Goal: Submit feedback/report problem

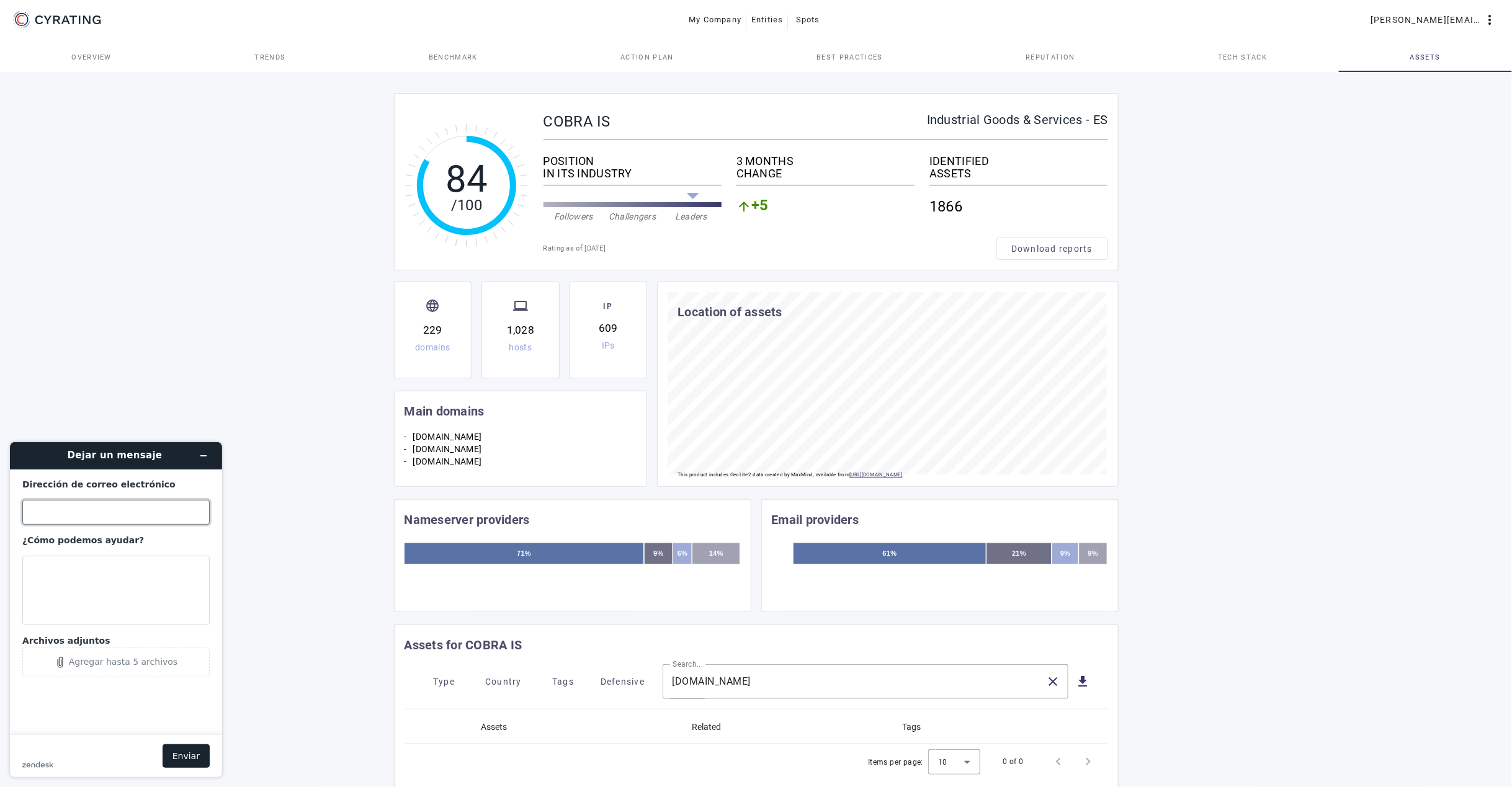
click at [75, 507] on input "Dirección de correo electrónico" at bounding box center [116, 512] width 187 height 25
type input "[PERSON_NAME][EMAIL_ADDRESS][PERSON_NAME][DOMAIN_NAME]"
click at [94, 578] on textarea "¿Cómo podemos ayudar?" at bounding box center [116, 590] width 187 height 69
click at [103, 580] on textarea "Hello, please remove the domain" at bounding box center [116, 590] width 187 height 69
click at [71, 607] on textarea "Hello, please remove the following domains from our asset inventory:" at bounding box center [116, 590] width 187 height 69
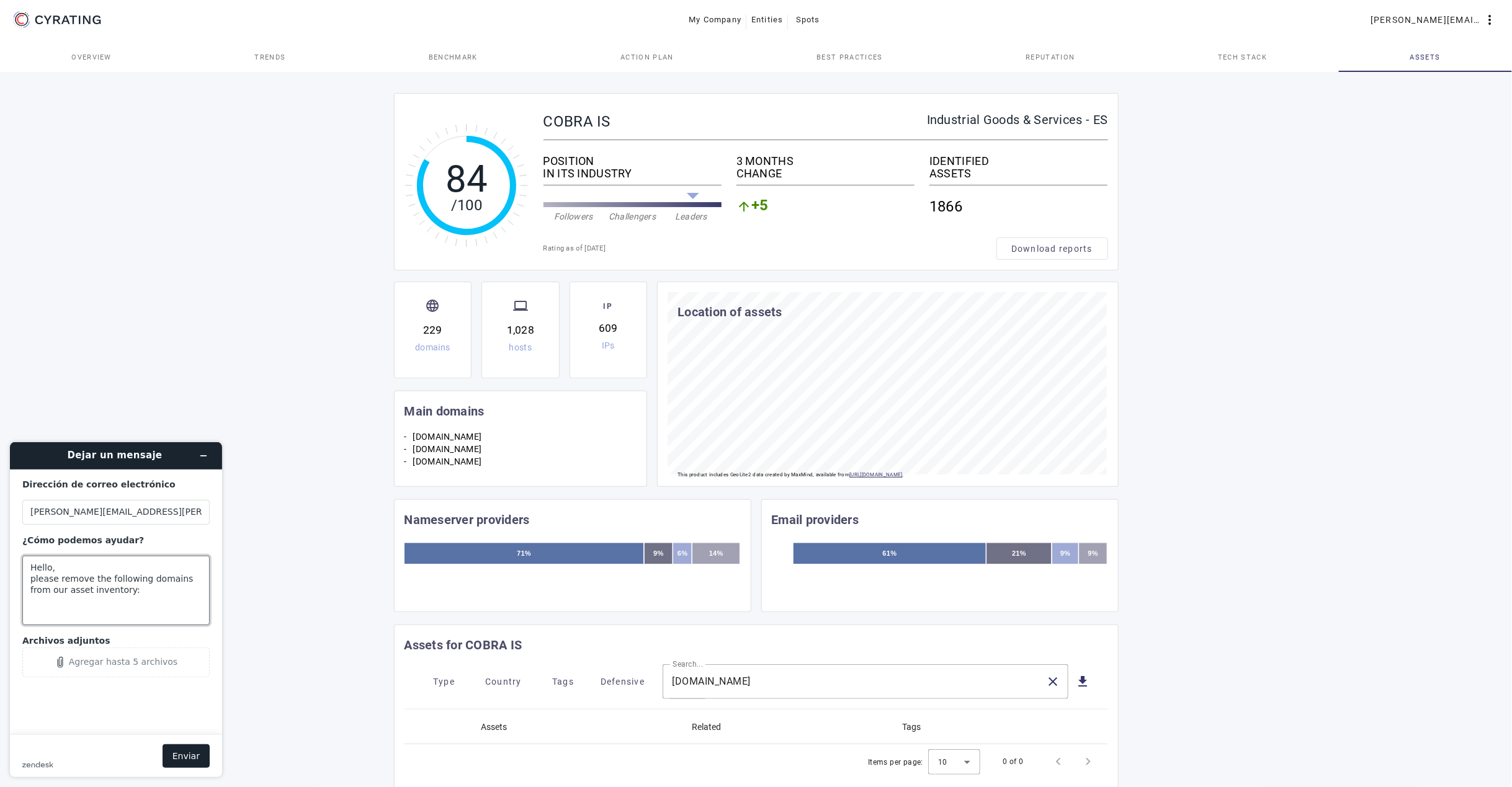
paste textarea "[DOMAIN_NAME] [DOMAIN_NAME]"
click at [155, 581] on textarea "Hello, please remove the following domains from our asset inventory: [DOMAIN_NA…" at bounding box center [116, 590] width 187 height 69
type textarea "Hello, please remove the following domains from our asset inventory: [DOMAIN_NA…"
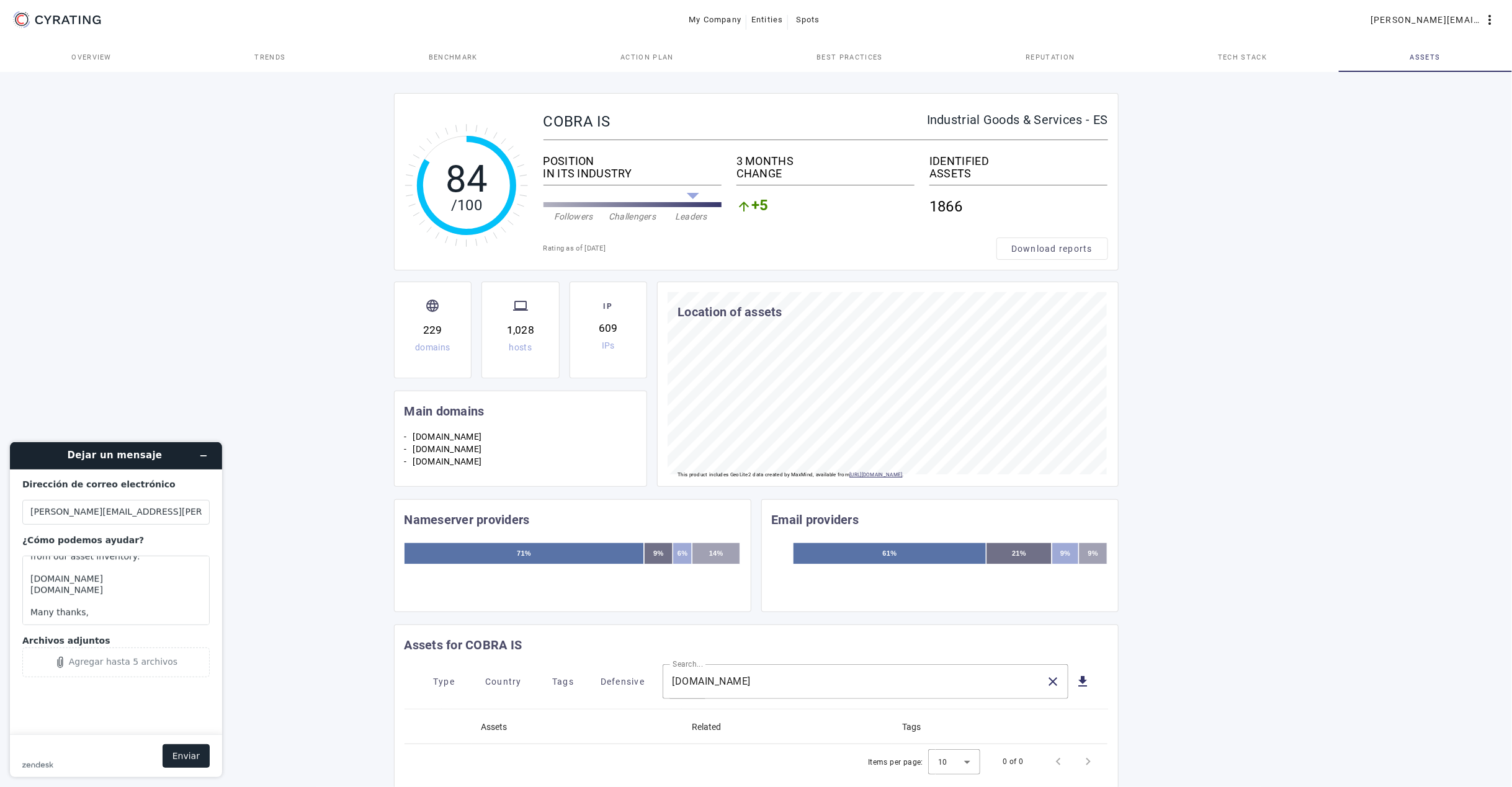
click at [197, 762] on button "Enviar" at bounding box center [186, 755] width 47 height 23
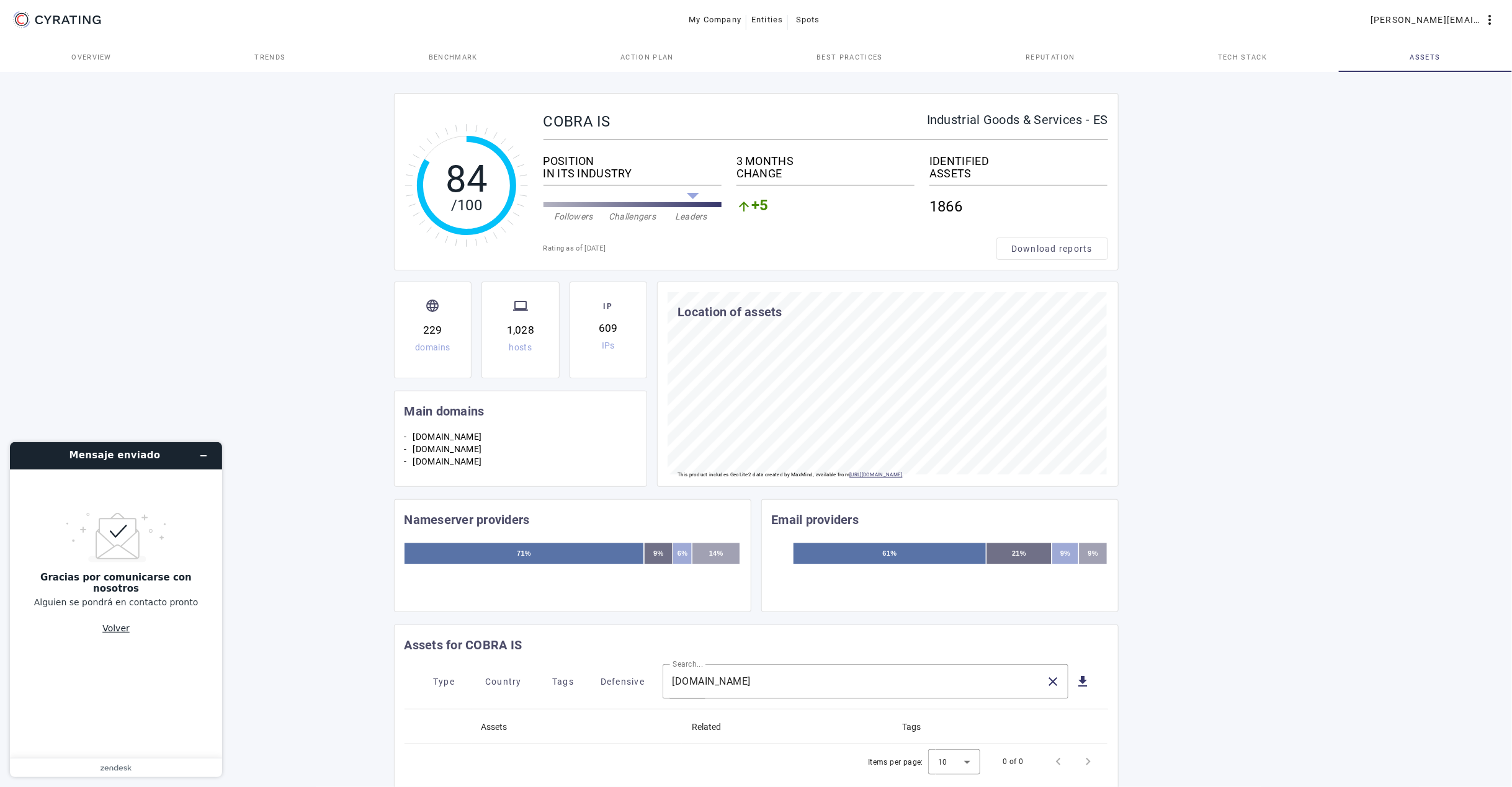
click at [119, 626] on button "Volver" at bounding box center [116, 628] width 27 height 23
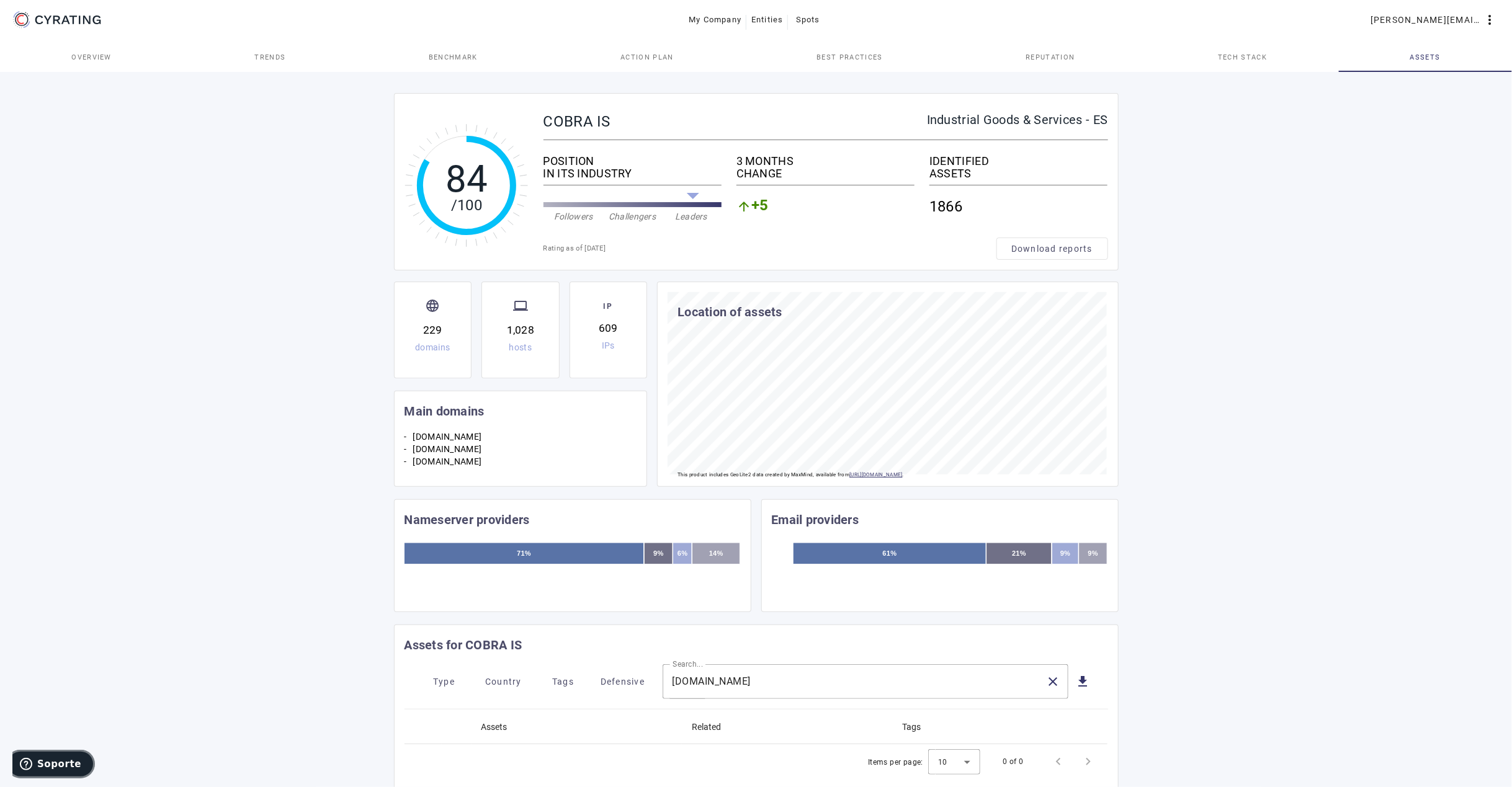
click at [59, 767] on span "Soporte" at bounding box center [59, 764] width 44 height 11
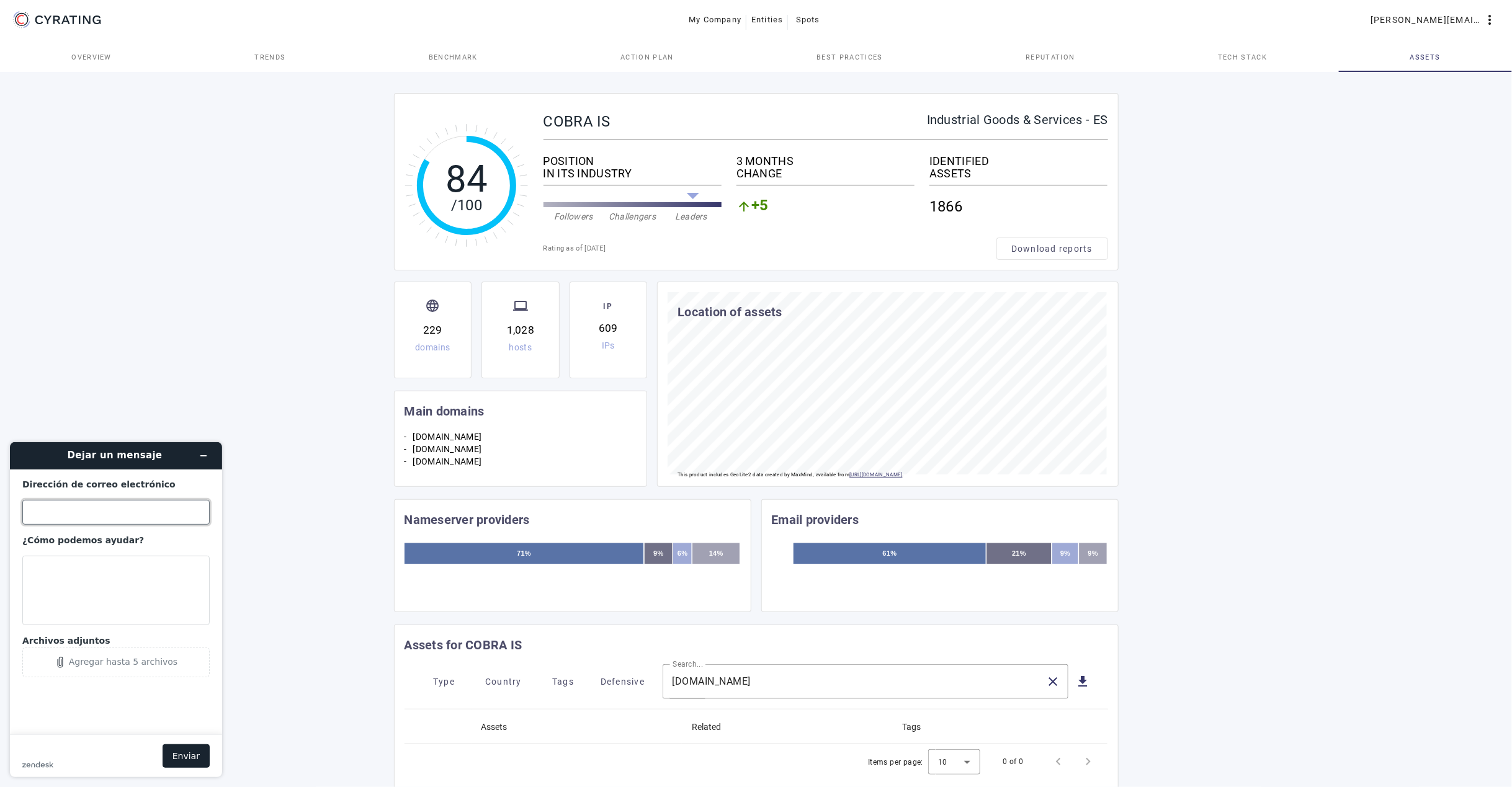
click at [84, 516] on input "Dirección de correo electrónico" at bounding box center [116, 512] width 187 height 25
type input "[PERSON_NAME][EMAIL_ADDRESS][PERSON_NAME][DOMAIN_NAME]"
click at [87, 579] on textarea "¿Cómo podemos ayudar?" at bounding box center [116, 590] width 187 height 69
paste textarea "• [DOMAIN_NAME] • [DOMAIN_NAME] • [DOMAIN_NAME] • [DOMAIN_NAME] • [DOMAIN_NAME]…"
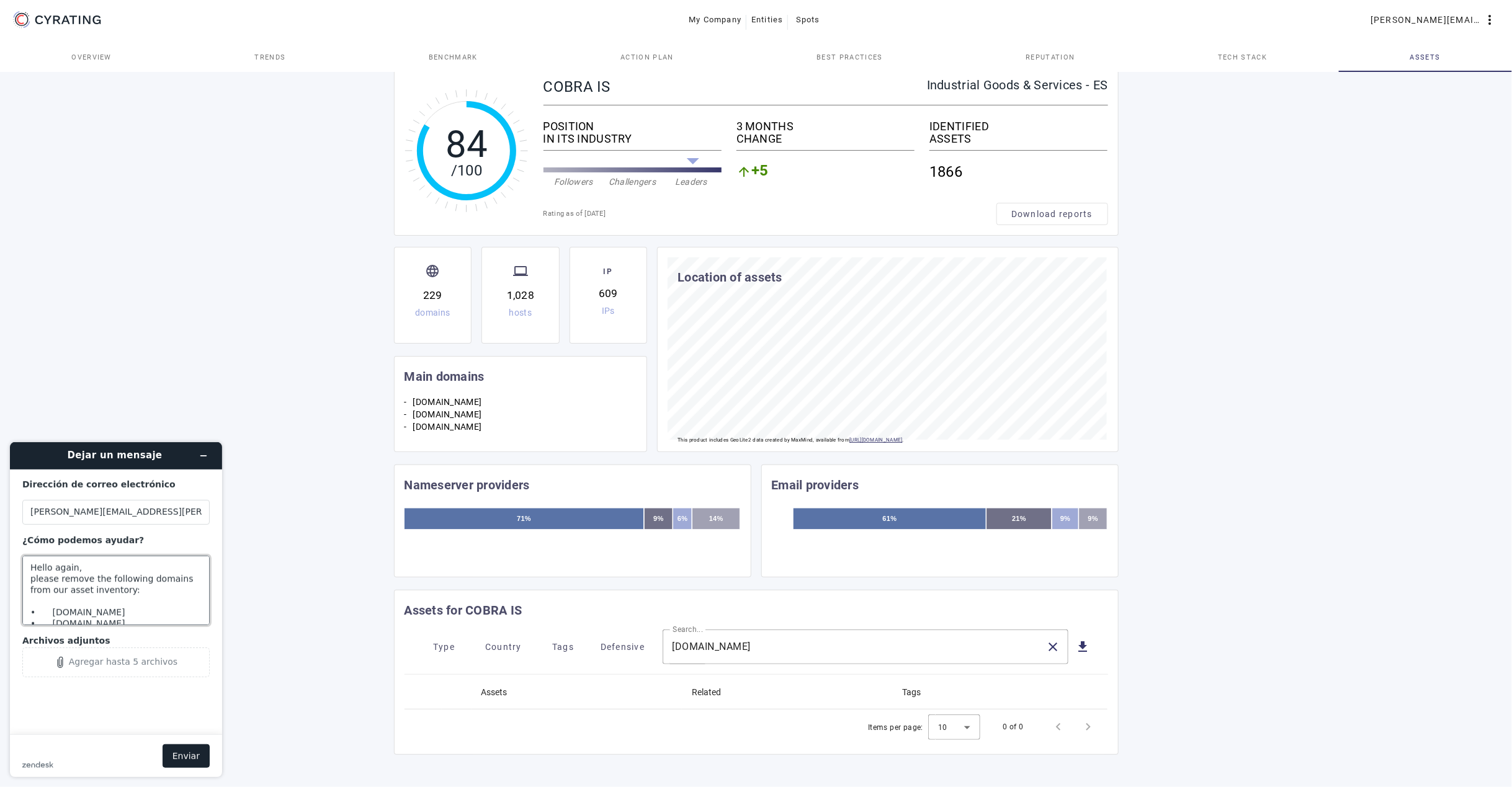
scroll to position [67, 0]
click at [58, 611] on textarea "Hello again, please remove the following domains from our asset inventory: • [D…" at bounding box center [116, 590] width 187 height 69
type textarea "Hello again, please remove the following domains from our asset inventory: • [D…"
click at [188, 753] on button "Enviar" at bounding box center [186, 755] width 47 height 23
